Goal: Task Accomplishment & Management: Manage account settings

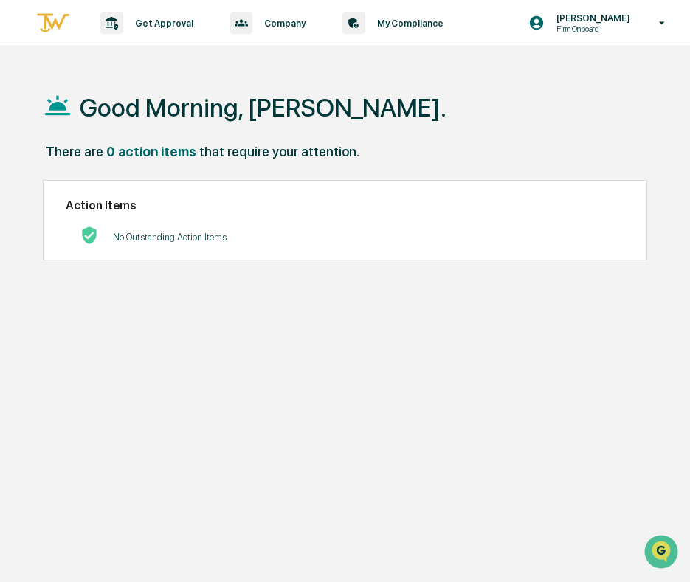
click at [412, 102] on div "Good Morning, [PERSON_NAME]." at bounding box center [353, 107] width 621 height 74
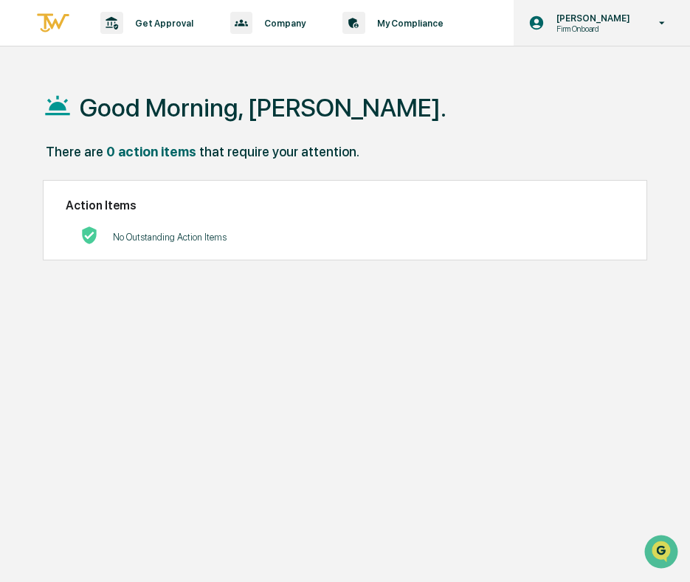
click at [665, 22] on icon at bounding box center [662, 23] width 26 height 14
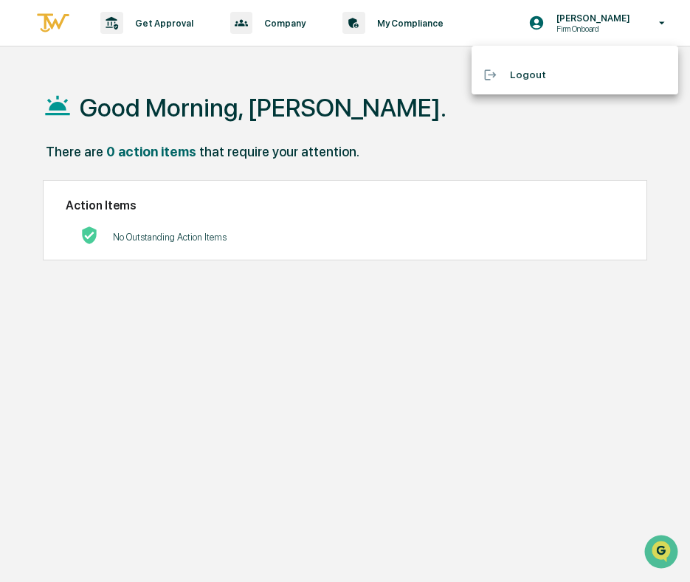
drag, startPoint x: 389, startPoint y: 119, endPoint x: 413, endPoint y: 77, distance: 48.6
click at [389, 119] on div at bounding box center [345, 291] width 690 height 582
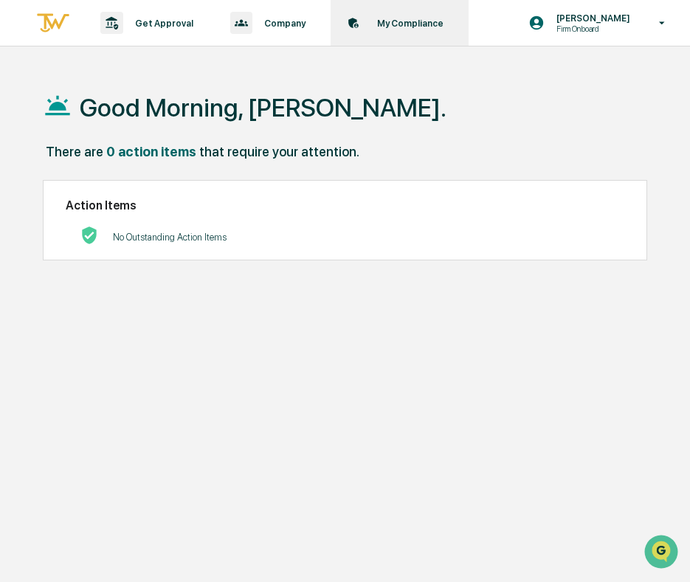
click at [404, 18] on p "My Compliance" at bounding box center [408, 23] width 86 height 11
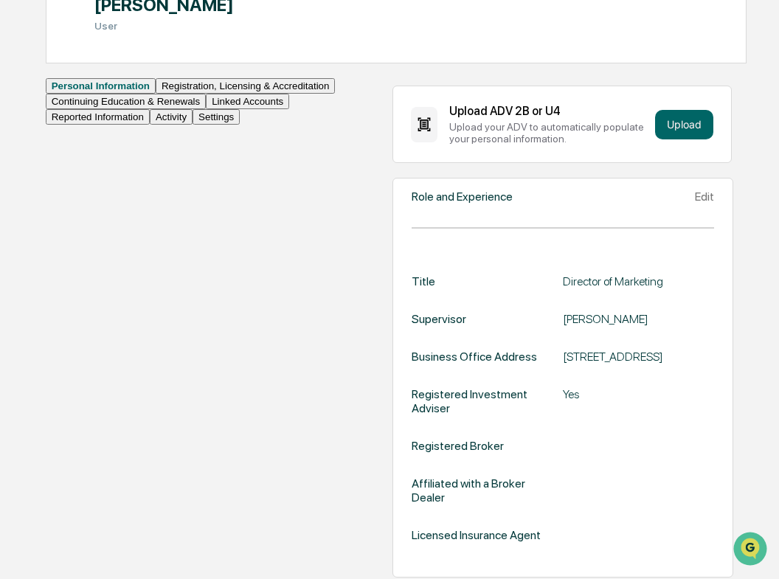
scroll to position [185, 0]
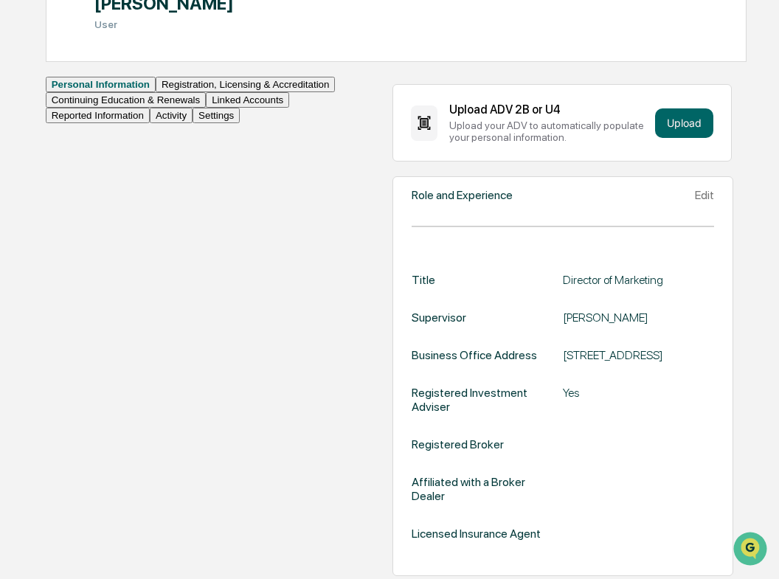
click at [156, 92] on button "Registration, Licensing & Accreditation" at bounding box center [245, 84] width 179 height 15
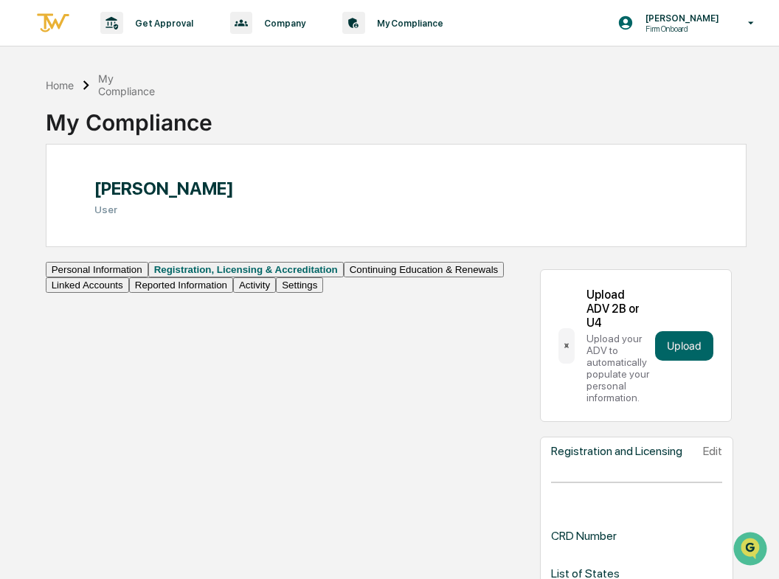
click at [233, 293] on button "Activity" at bounding box center [254, 284] width 43 height 15
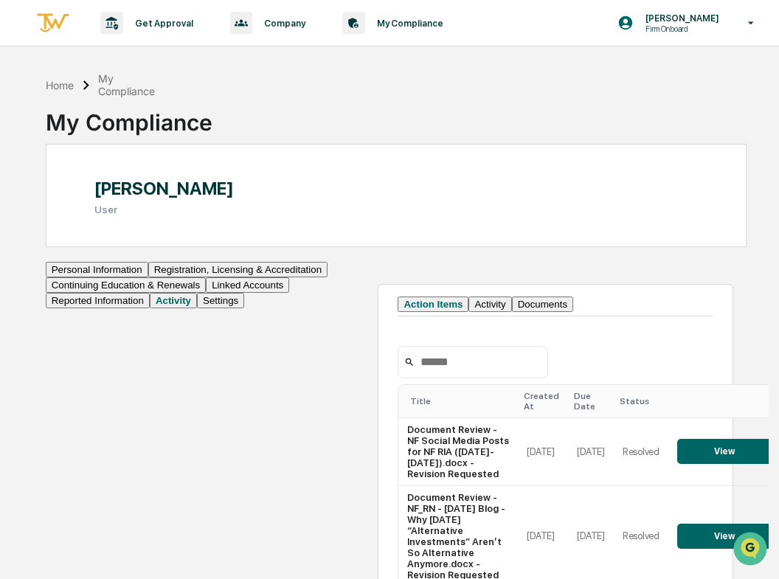
click at [197, 308] on button "Settings" at bounding box center [220, 300] width 47 height 15
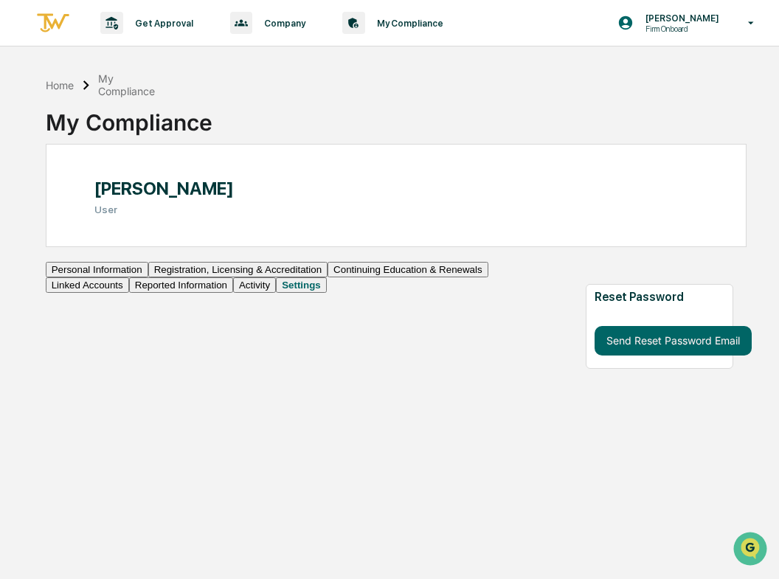
click at [580, 77] on div "Home My Compliance My Compliance" at bounding box center [396, 107] width 701 height 74
